Goal: Information Seeking & Learning: Learn about a topic

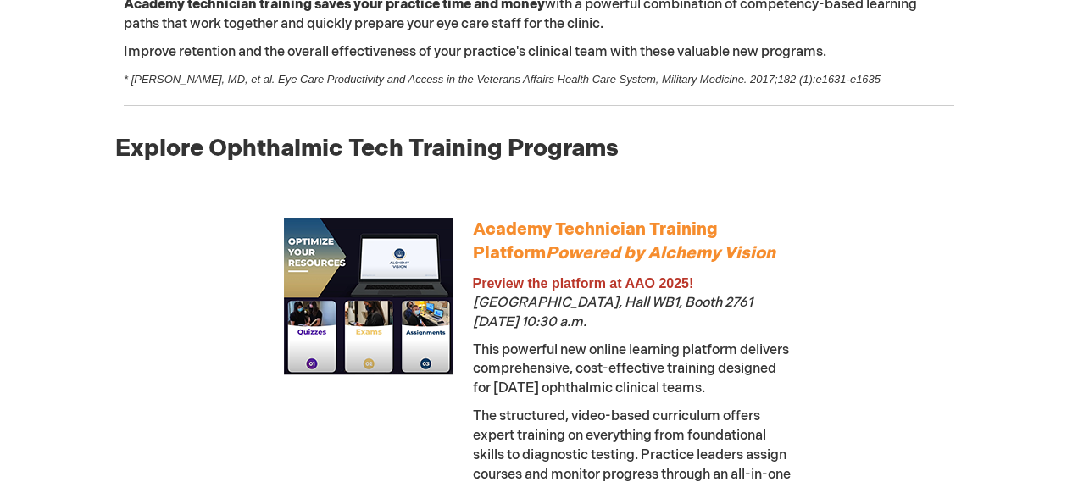
scroll to position [939, 0]
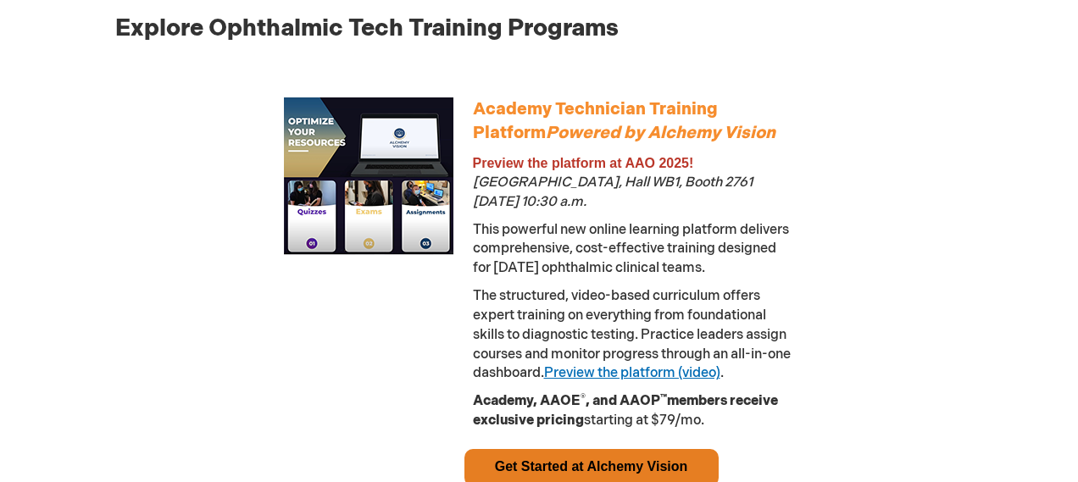
click at [707, 372] on link "Preview the platform (video)" at bounding box center [632, 373] width 176 height 16
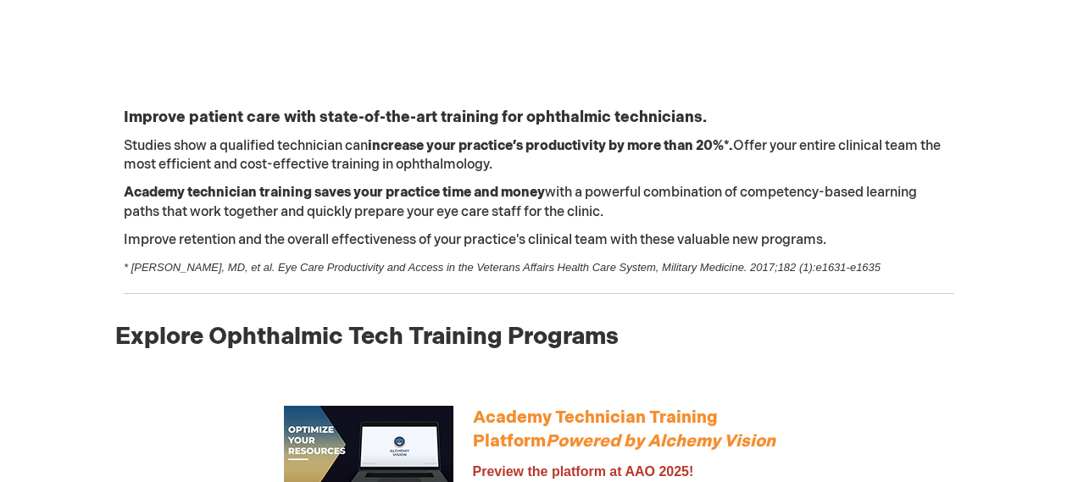
scroll to position [626, 0]
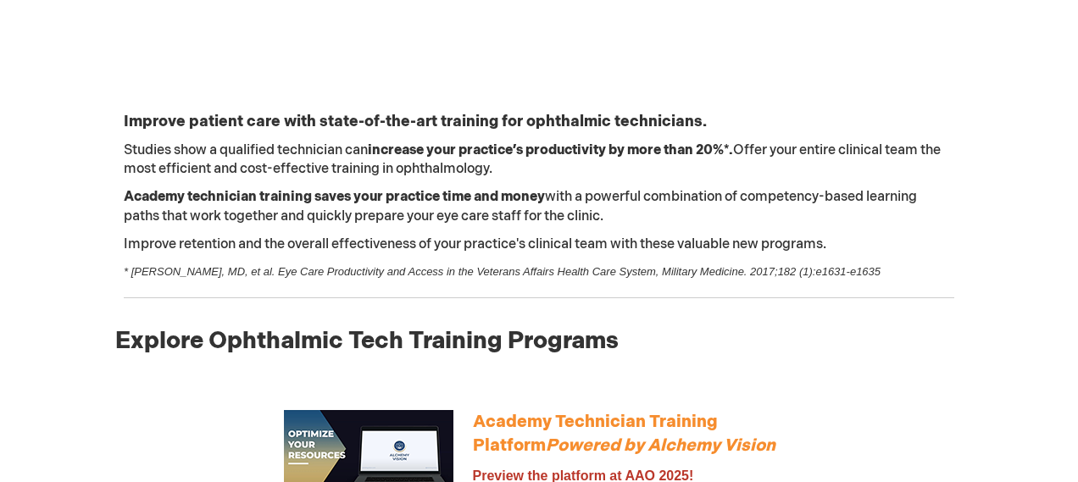
drag, startPoint x: 1082, startPoint y: 38, endPoint x: 1096, endPoint y: 107, distance: 70.0
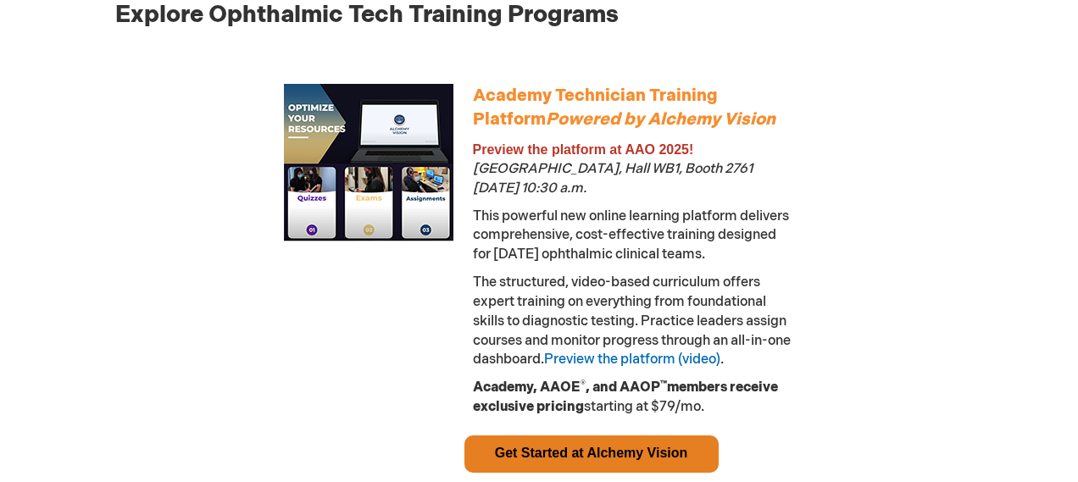
scroll to position [1045, 0]
